Goal: Navigation & Orientation: Find specific page/section

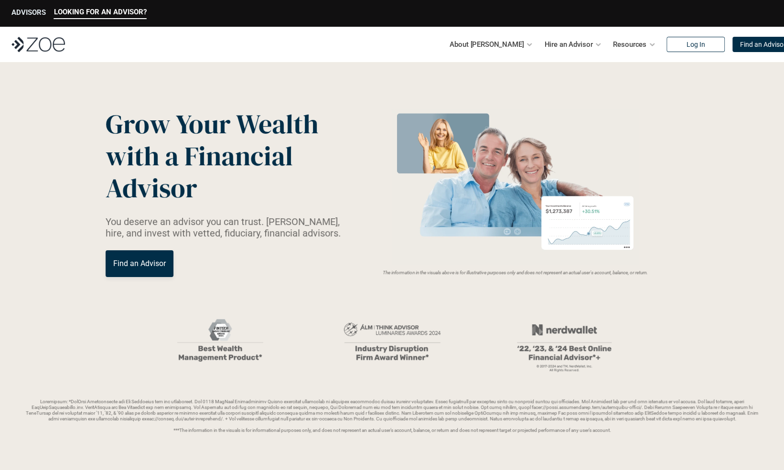
click at [24, 17] on div "ADVISORS" at bounding box center [28, 13] width 34 height 11
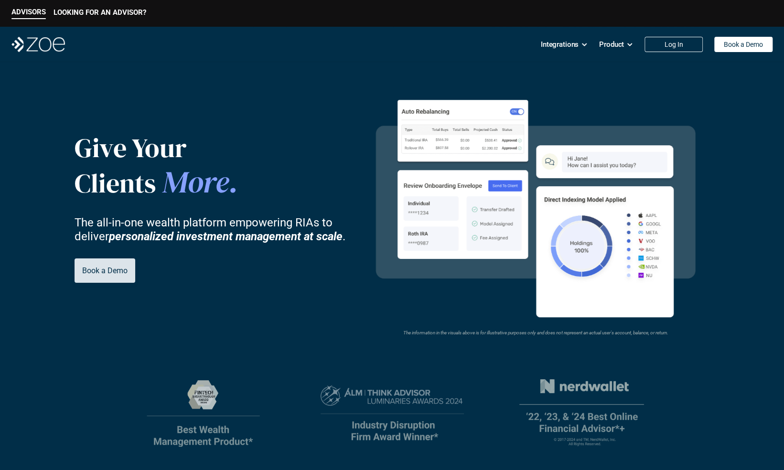
click at [107, 273] on p "Book a Demo" at bounding box center [104, 270] width 45 height 9
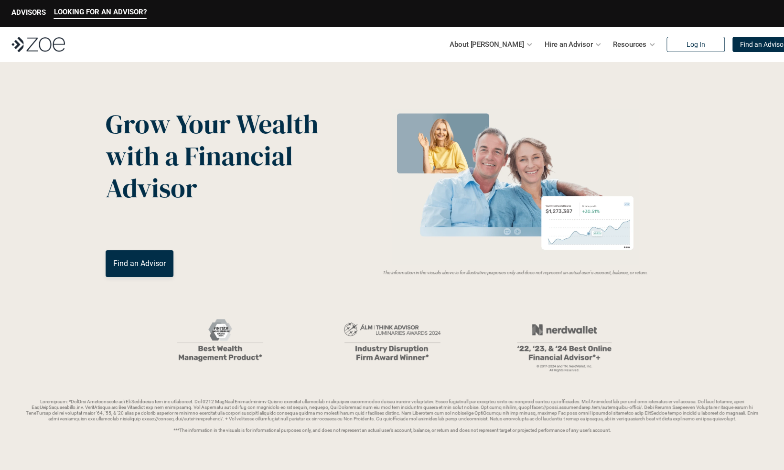
click at [21, 15] on p "ADVISORS" at bounding box center [28, 12] width 34 height 9
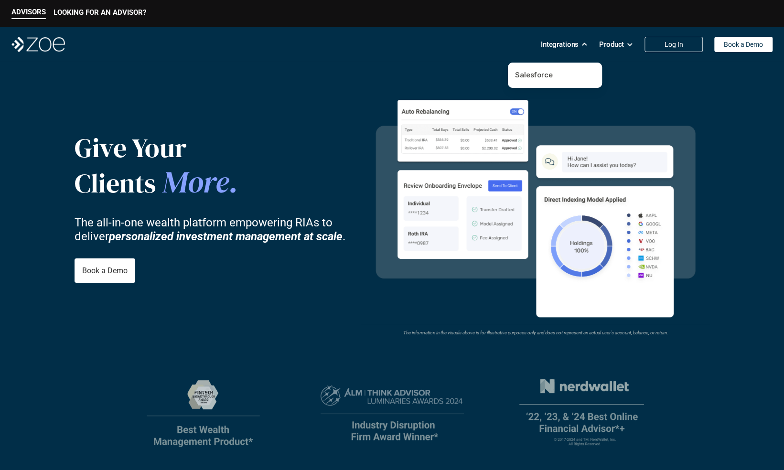
click at [572, 50] on p "Integrations" at bounding box center [560, 44] width 38 height 14
click at [595, 40] on div "Integrations Product Log In Book a Demo" at bounding box center [657, 44] width 232 height 19
click at [603, 39] on p "Product" at bounding box center [611, 44] width 25 height 14
click at [50, 48] on img at bounding box center [38, 44] width 54 height 15
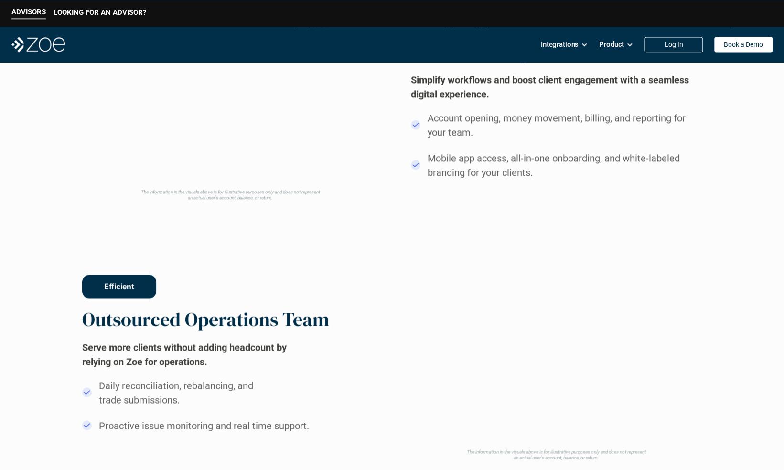
scroll to position [825, 0]
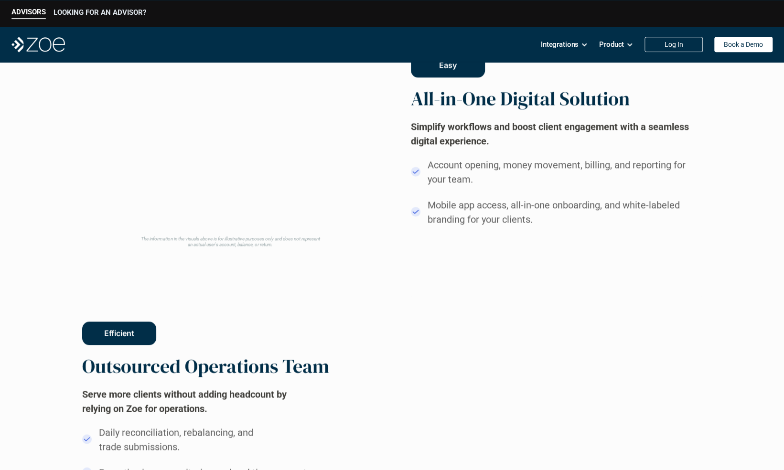
click at [102, 15] on p "LOOKING FOR AN ADVISOR?" at bounding box center [100, 12] width 93 height 9
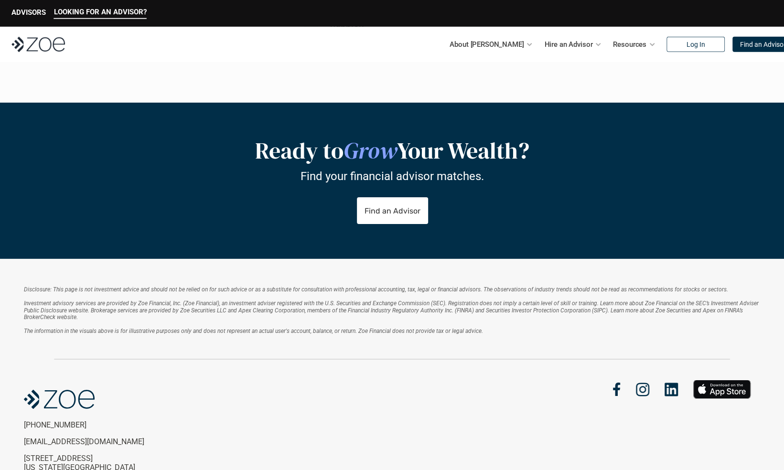
scroll to position [1911, 0]
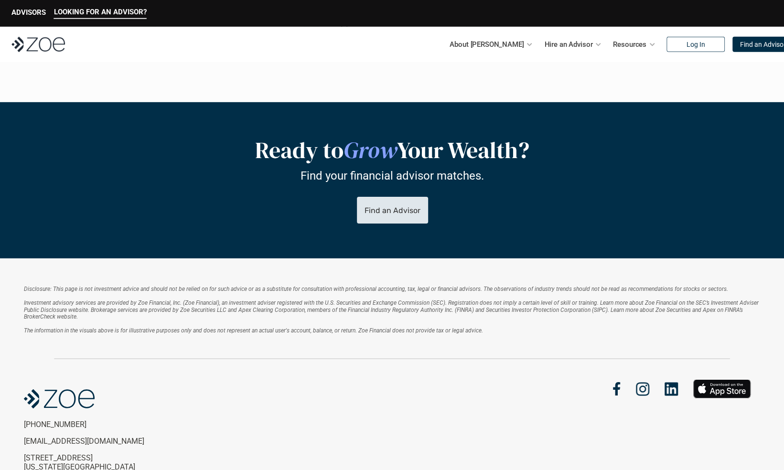
click at [387, 200] on link "Find an Advisor" at bounding box center [391, 210] width 71 height 27
